Goal: Information Seeking & Learning: Learn about a topic

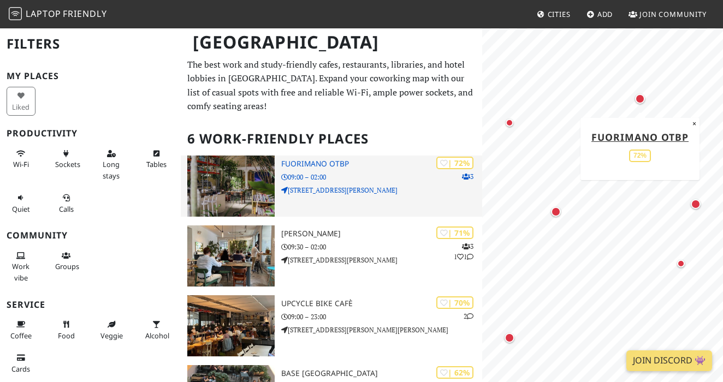
click at [245, 194] on img at bounding box center [230, 186] width 87 height 61
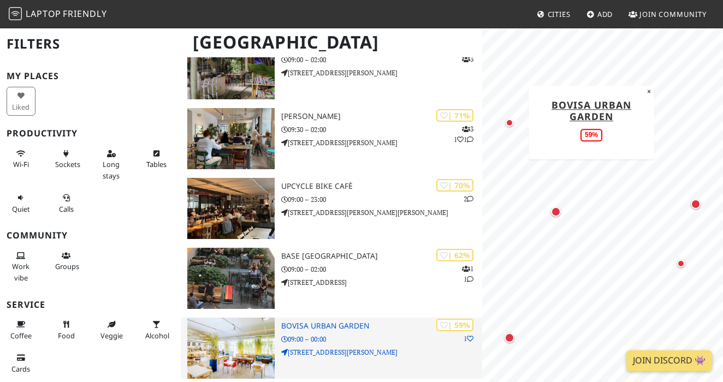
scroll to position [127, 0]
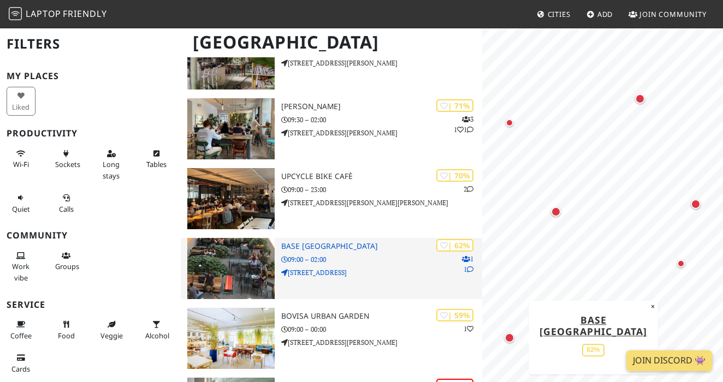
click at [308, 268] on p "Via Bergognone, 34" at bounding box center [381, 272] width 201 height 10
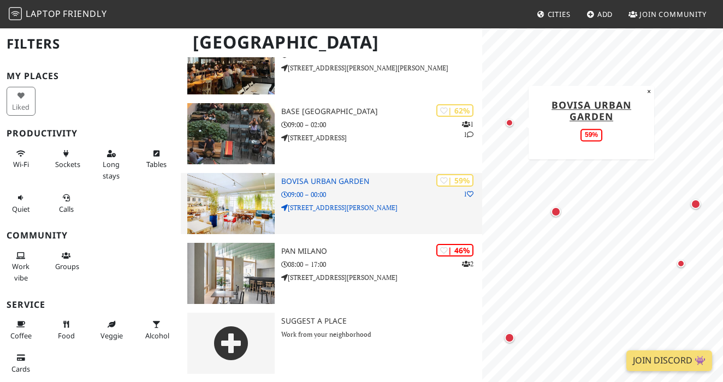
scroll to position [261, 0]
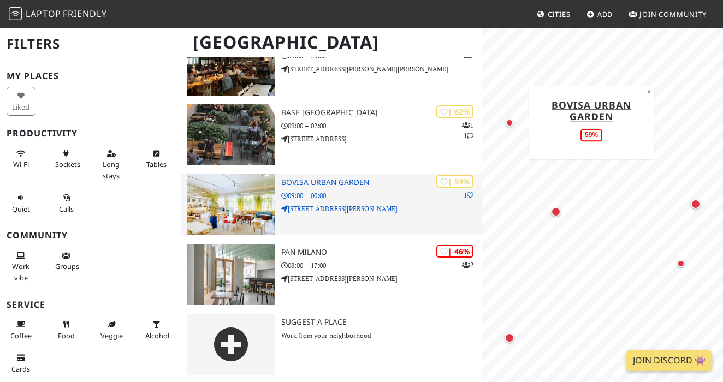
click at [312, 181] on h3 "Bovisa Urban Garden" at bounding box center [381, 182] width 201 height 9
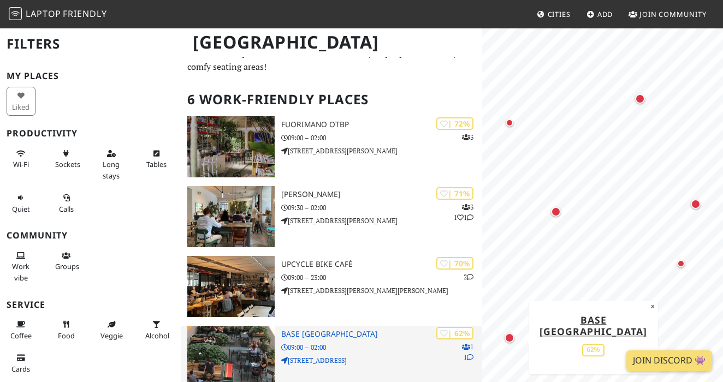
scroll to position [32, 0]
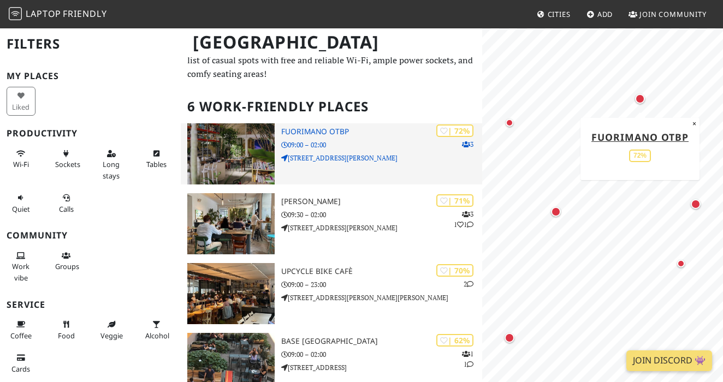
click at [327, 127] on h3 "Fuorimano OTBP" at bounding box center [381, 131] width 201 height 9
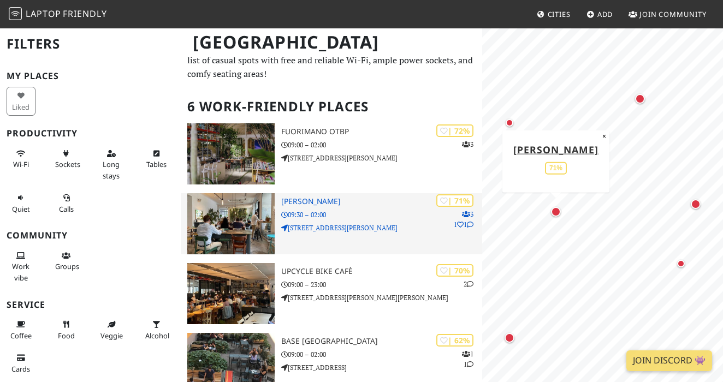
click at [300, 210] on p "09:30 – 02:00" at bounding box center [381, 215] width 201 height 10
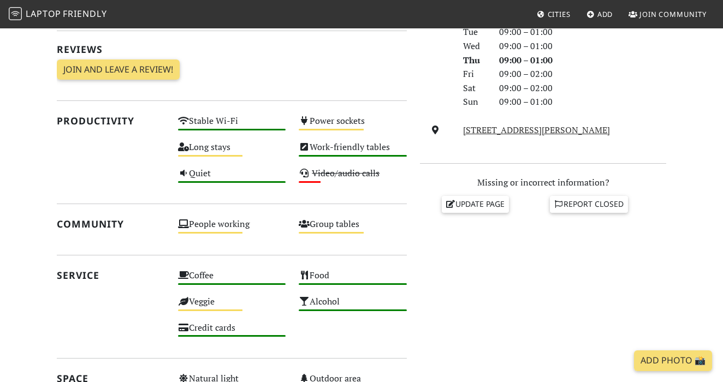
scroll to position [326, 0]
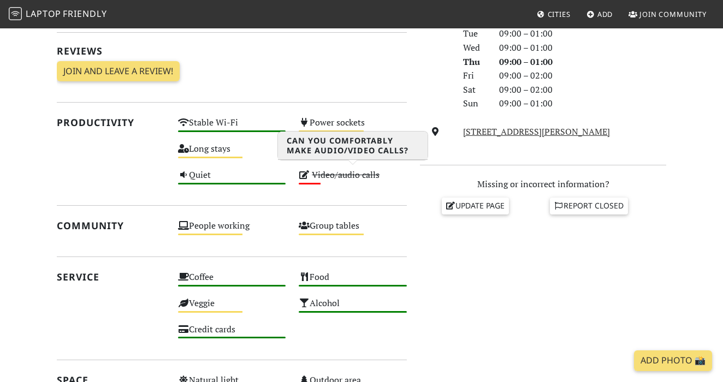
click at [360, 177] on s "Video/audio calls" at bounding box center [346, 175] width 68 height 12
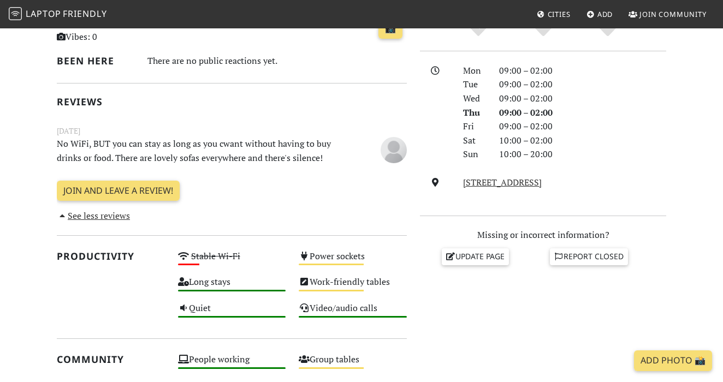
scroll to position [279, 0]
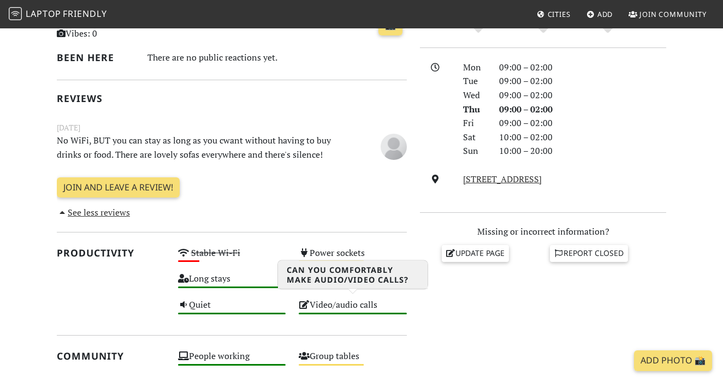
click at [337, 304] on div "Video/audio calls High" at bounding box center [352, 310] width 121 height 26
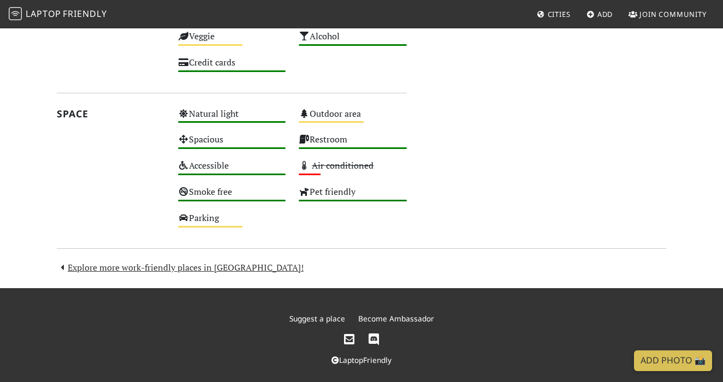
scroll to position [676, 0]
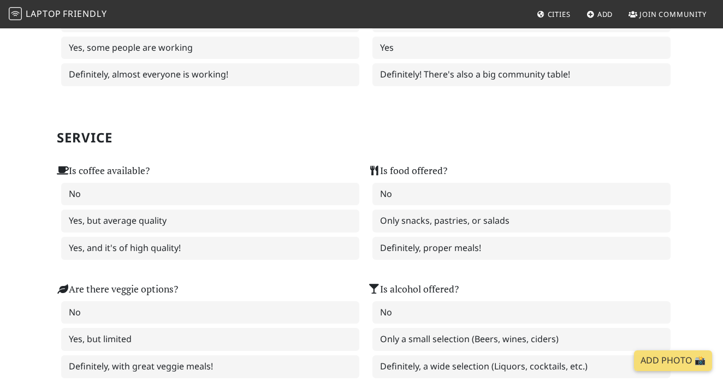
scroll to position [588, 0]
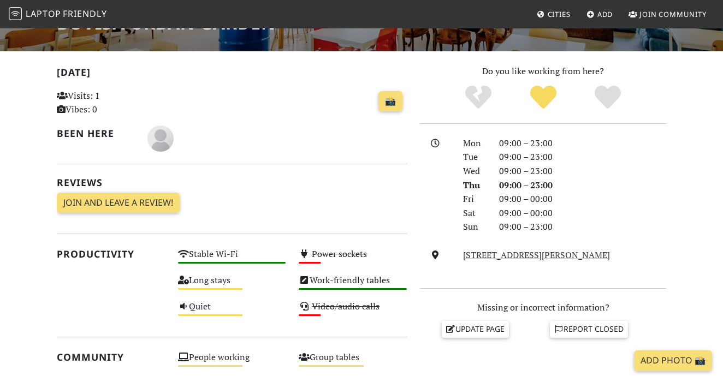
scroll to position [204, 0]
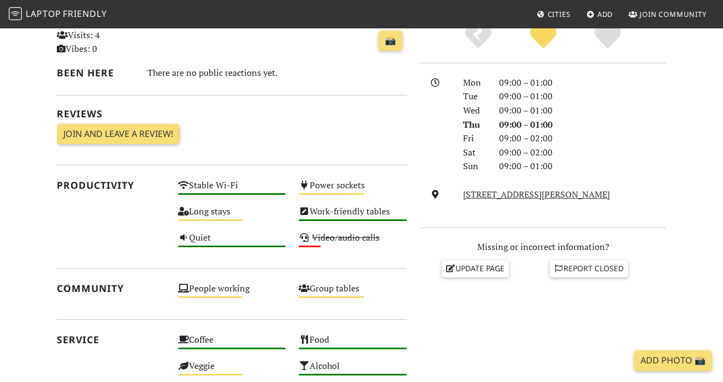
scroll to position [264, 0]
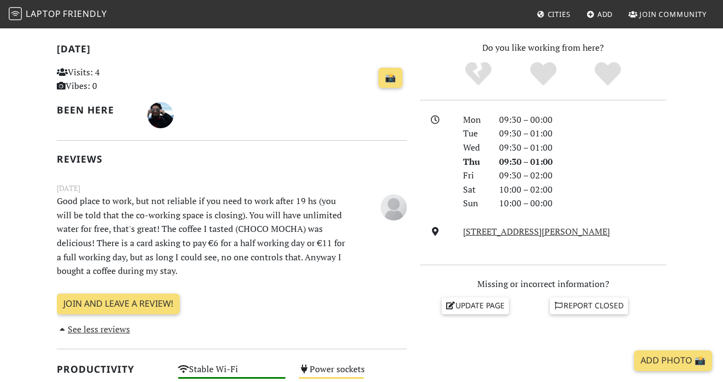
scroll to position [226, 0]
